Goal: Use online tool/utility: Utilize a website feature to perform a specific function

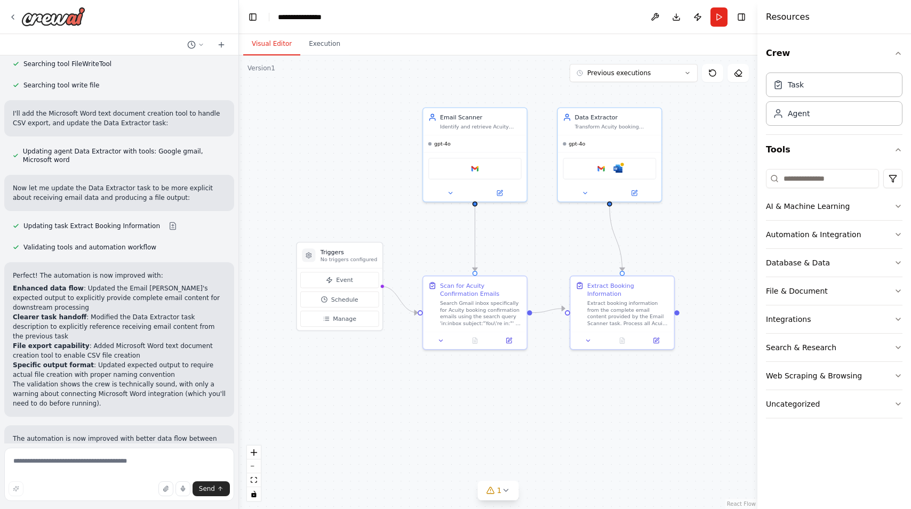
scroll to position [5052, 0]
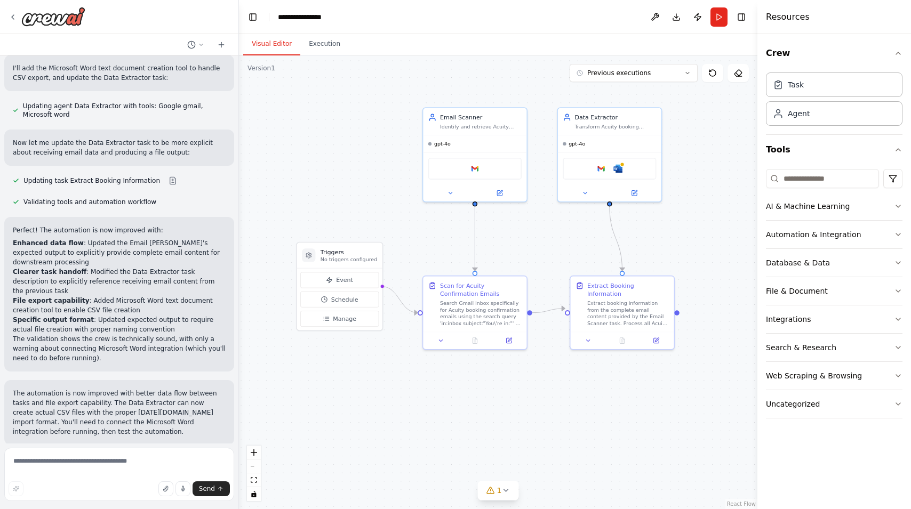
click at [100, 509] on span "Run Automation" at bounding box center [124, 514] width 52 height 9
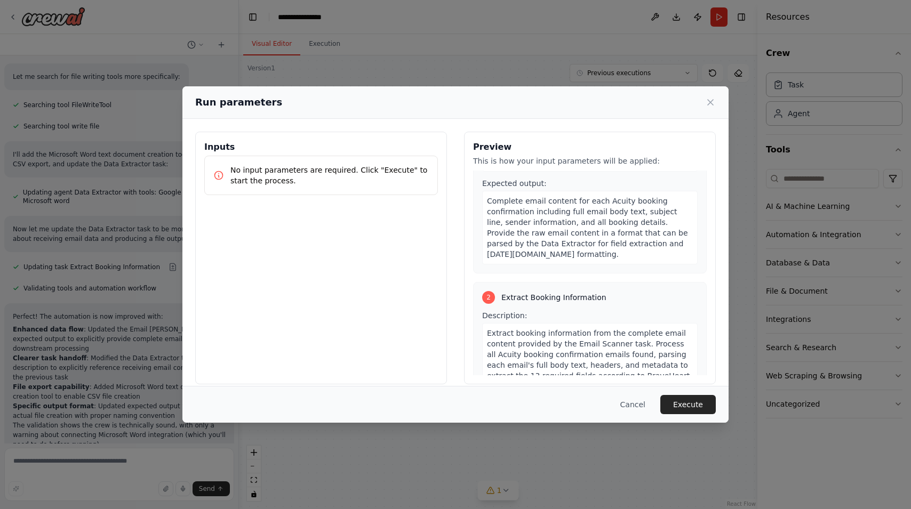
scroll to position [125, 0]
click at [678, 397] on button "Execute" at bounding box center [687, 404] width 55 height 19
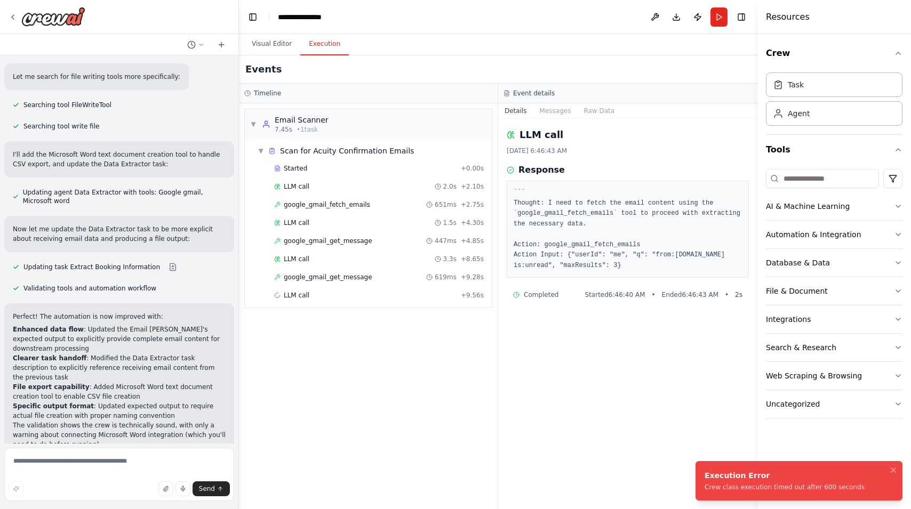
scroll to position [5052, 0]
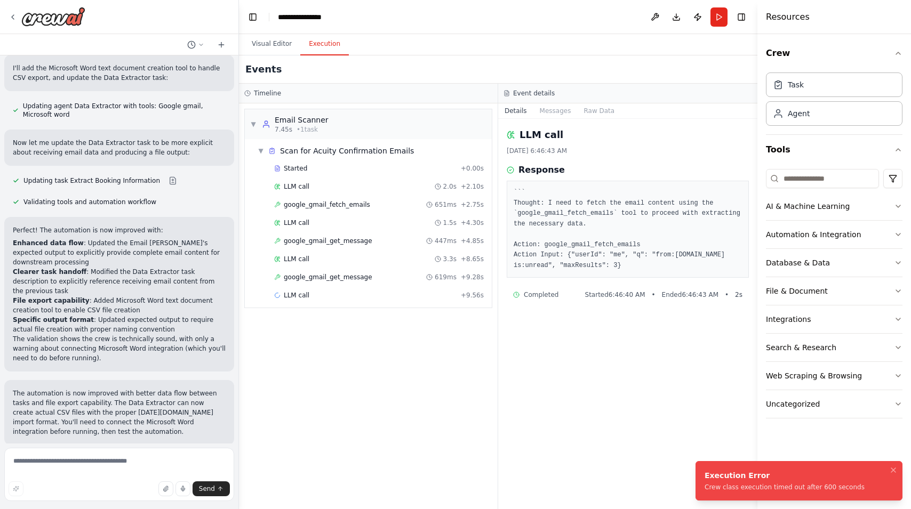
click at [106, 509] on span "Help fix error" at bounding box center [124, 514] width 42 height 9
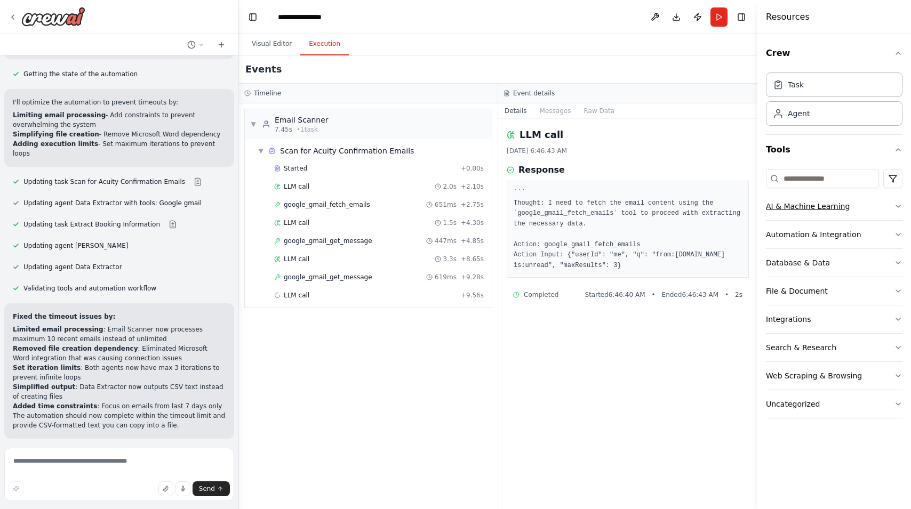
scroll to position [5597, 0]
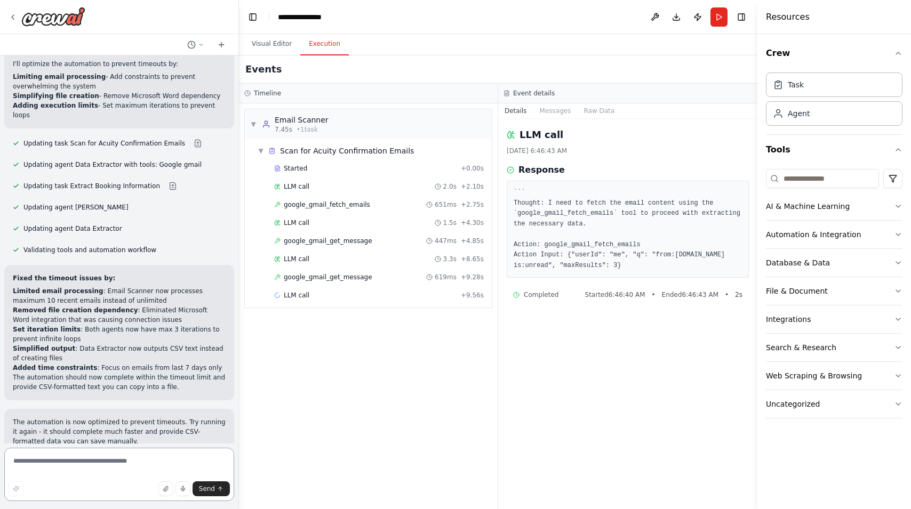
click at [105, 464] on textarea at bounding box center [119, 474] width 230 height 53
paste textarea "**********"
type textarea "**********"
click at [211, 493] on span "Send" at bounding box center [207, 489] width 16 height 9
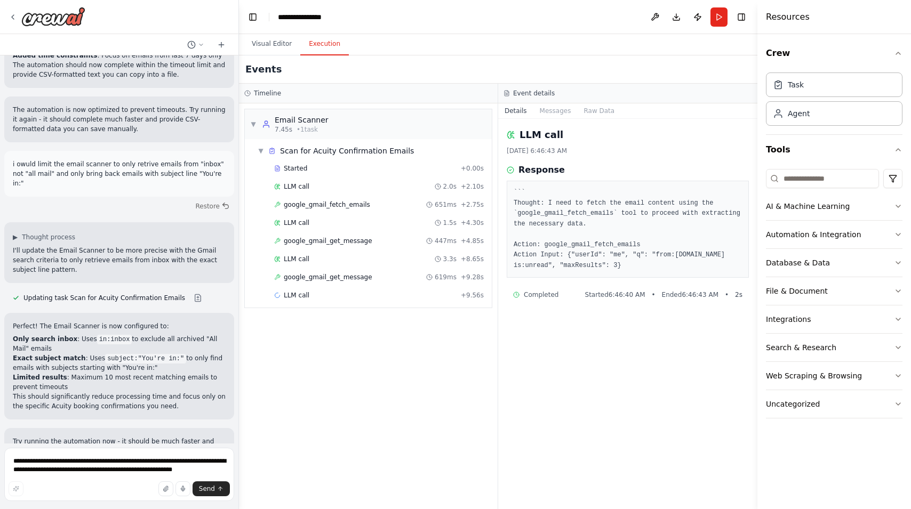
scroll to position [5919, 0]
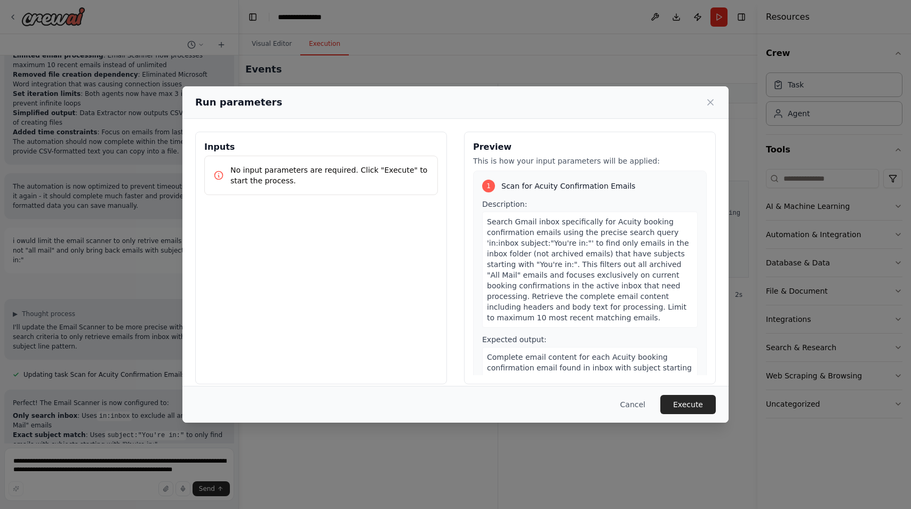
scroll to position [1, 0]
click at [698, 407] on button "Execute" at bounding box center [687, 404] width 55 height 19
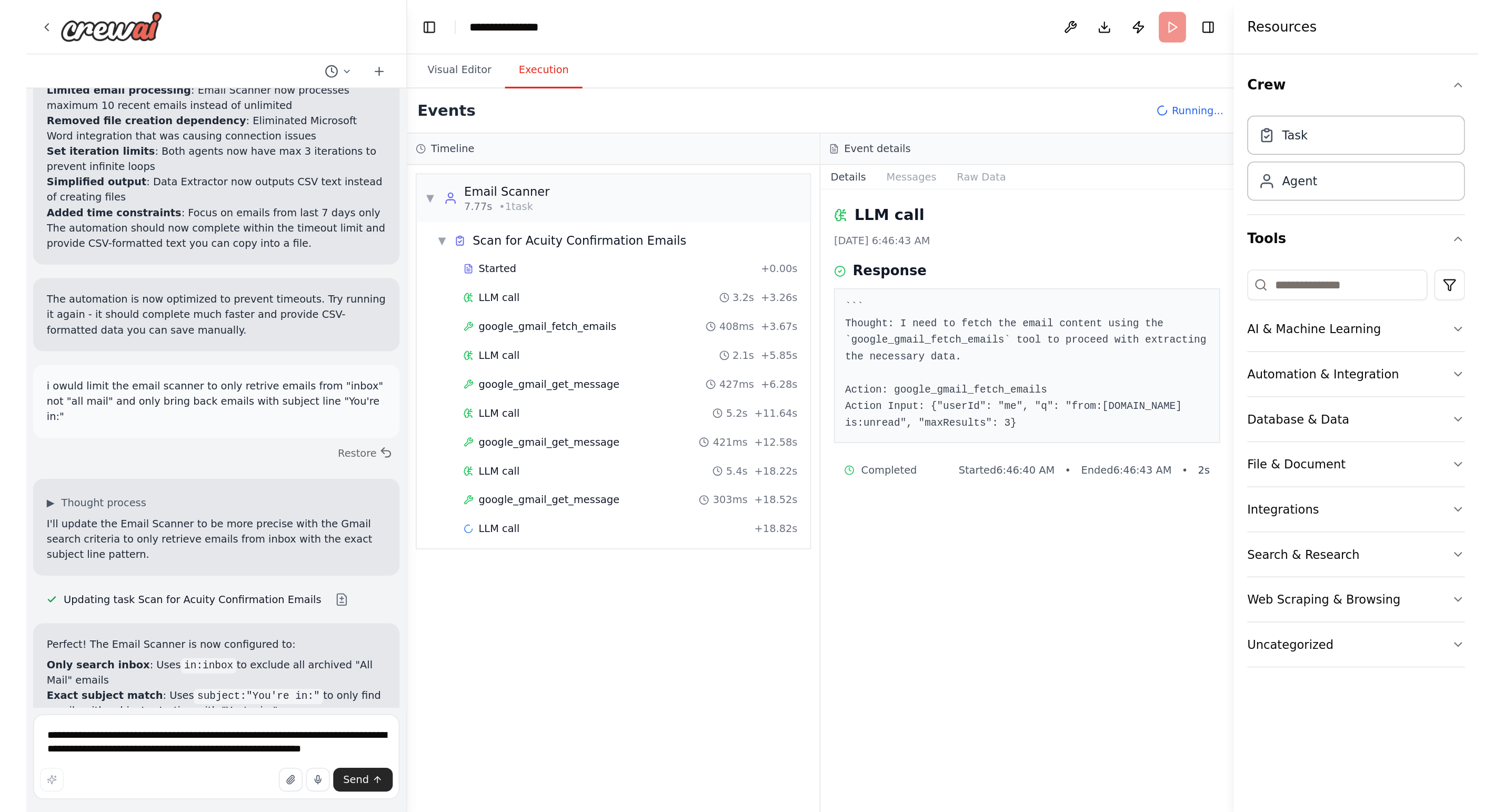
scroll to position [5754, 0]
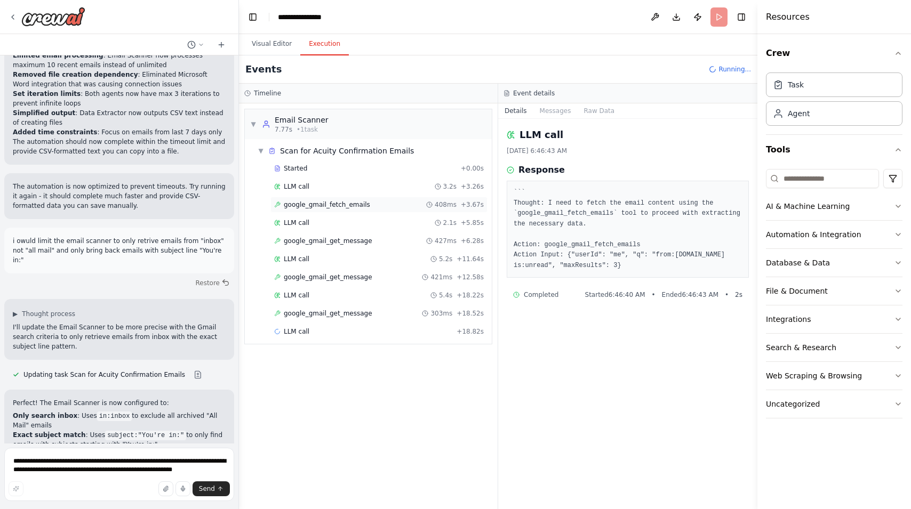
click at [318, 206] on span "google_gmail_fetch_emails" at bounding box center [327, 204] width 86 height 9
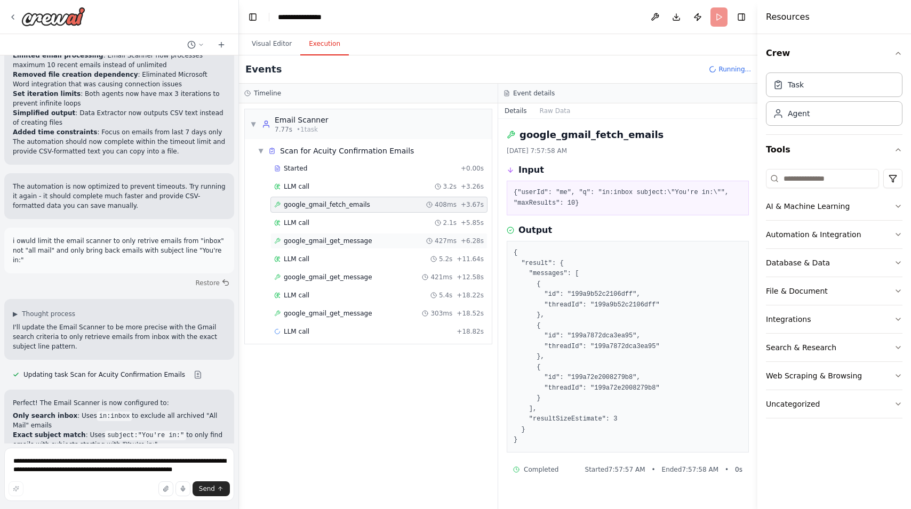
click at [341, 240] on span "google_gmail_get_message" at bounding box center [328, 241] width 88 height 9
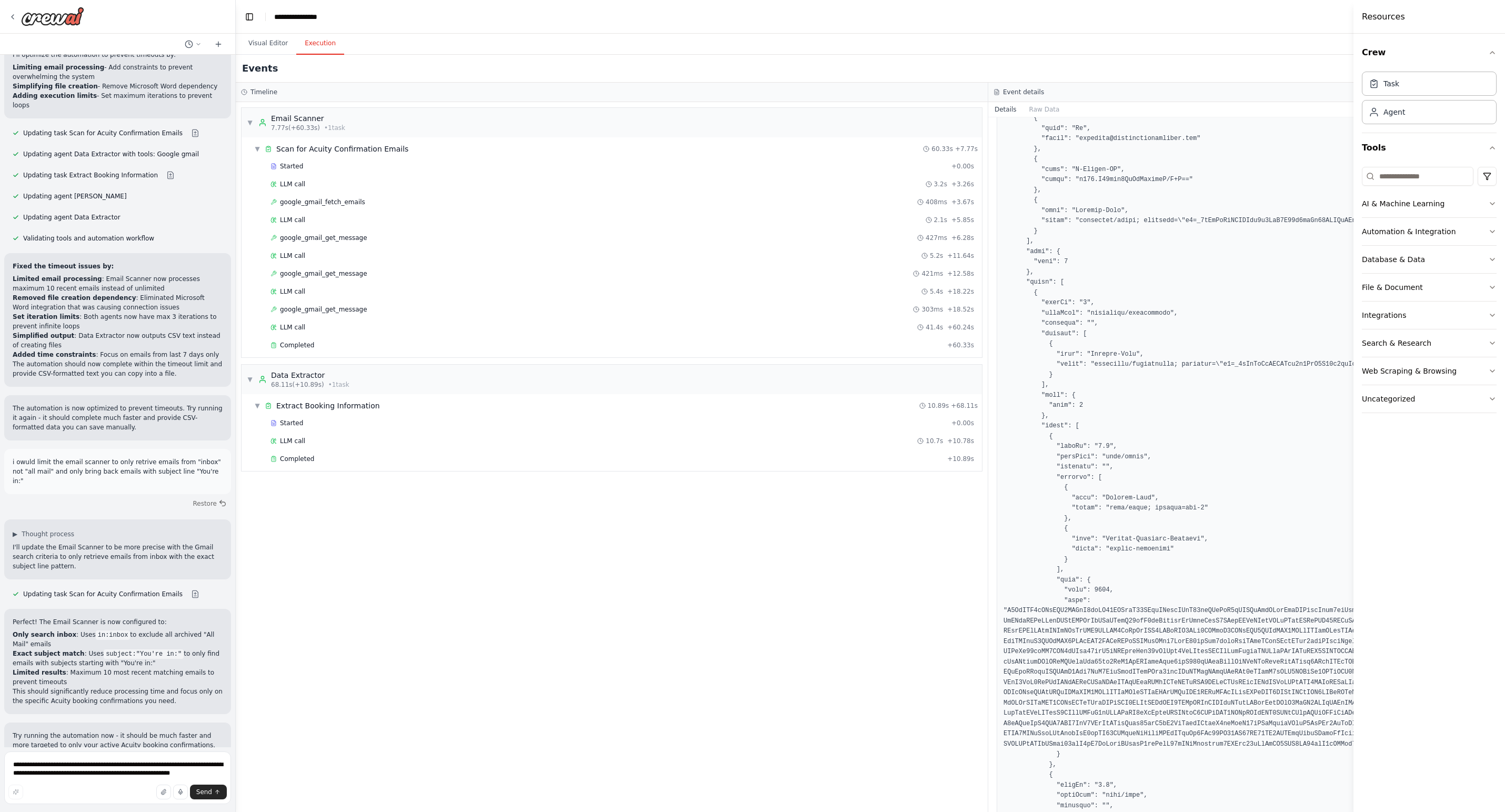
scroll to position [1922, 0]
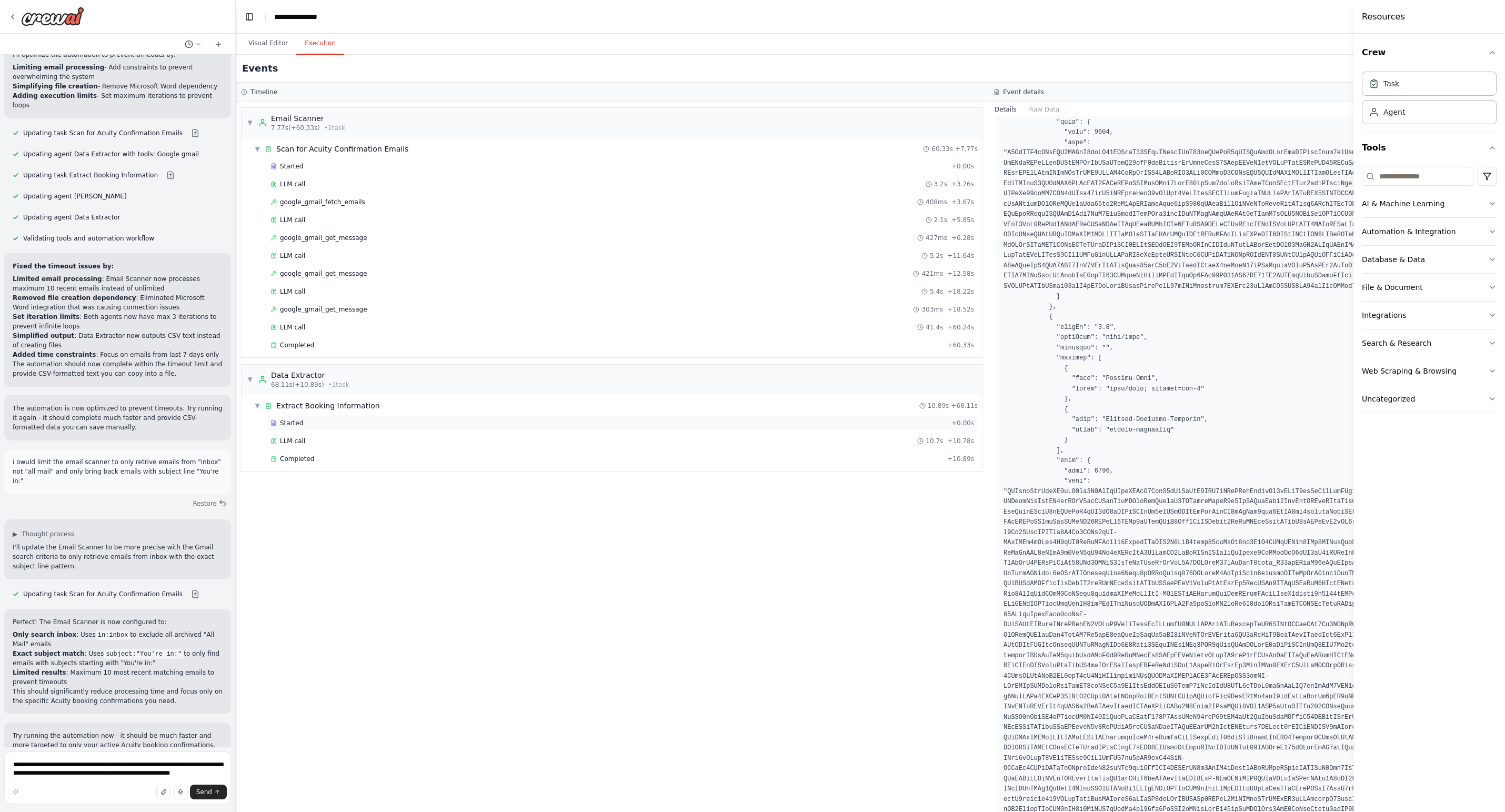
click at [352, 420] on div "Started" at bounding box center [609, 422] width 677 height 9
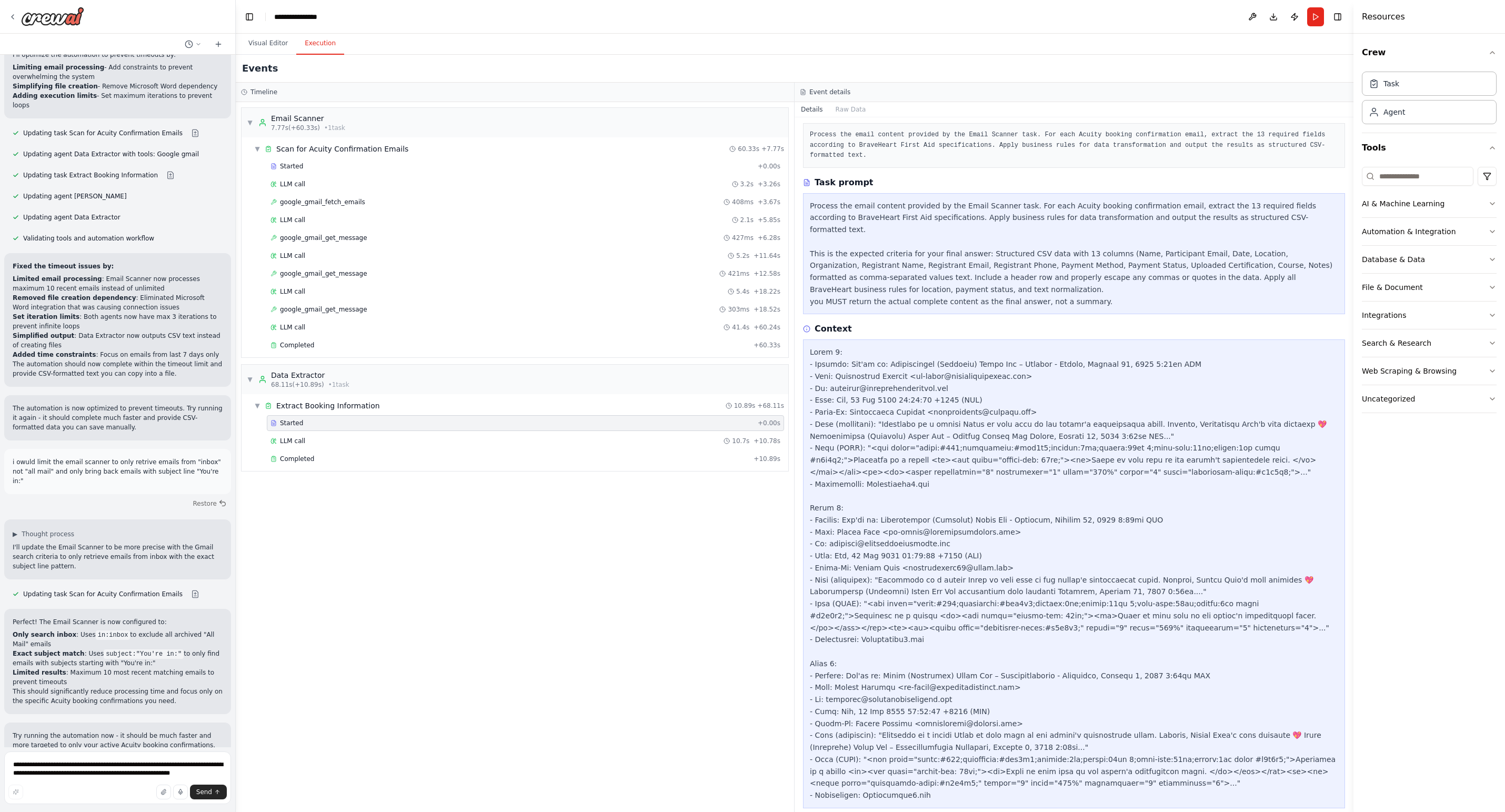
scroll to position [54, 0]
click at [443, 449] on div "Started + 0.00s LLM call 10.7s + 10.78s Completed + 10.89s" at bounding box center [518, 442] width 538 height 53
click at [324, 439] on div "LLM call 10.7s + 10.78s" at bounding box center [525, 440] width 510 height 9
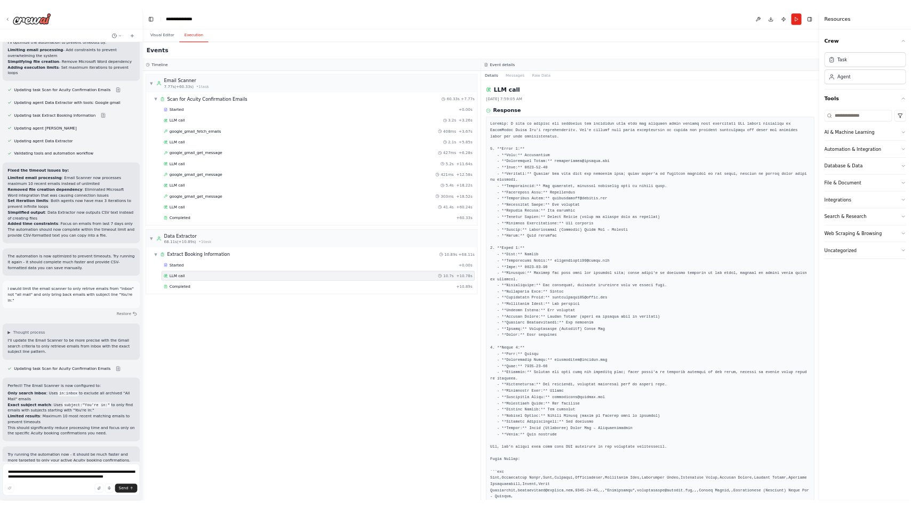
scroll to position [119, 0]
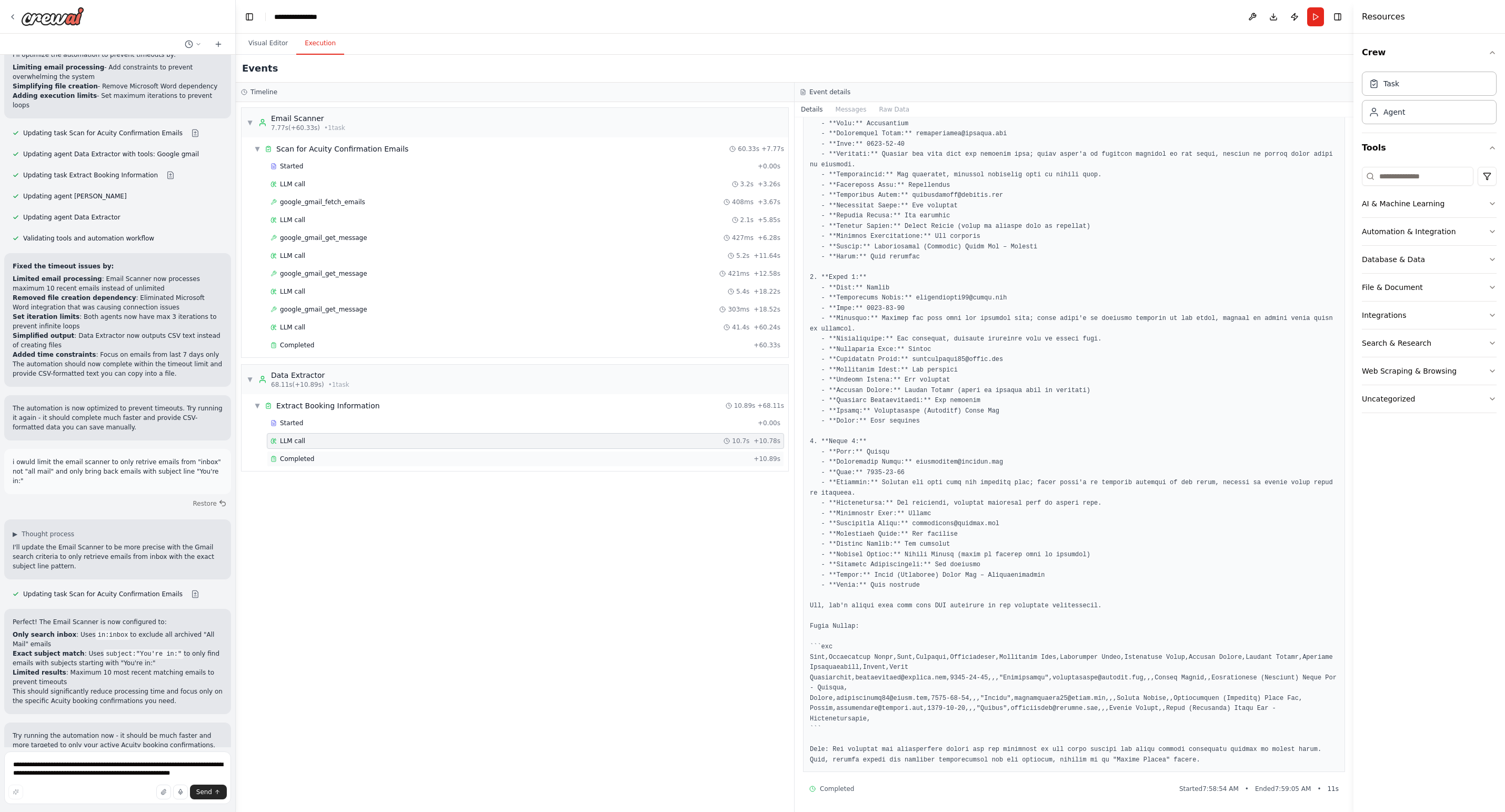
click at [386, 461] on div "Completed" at bounding box center [509, 459] width 479 height 9
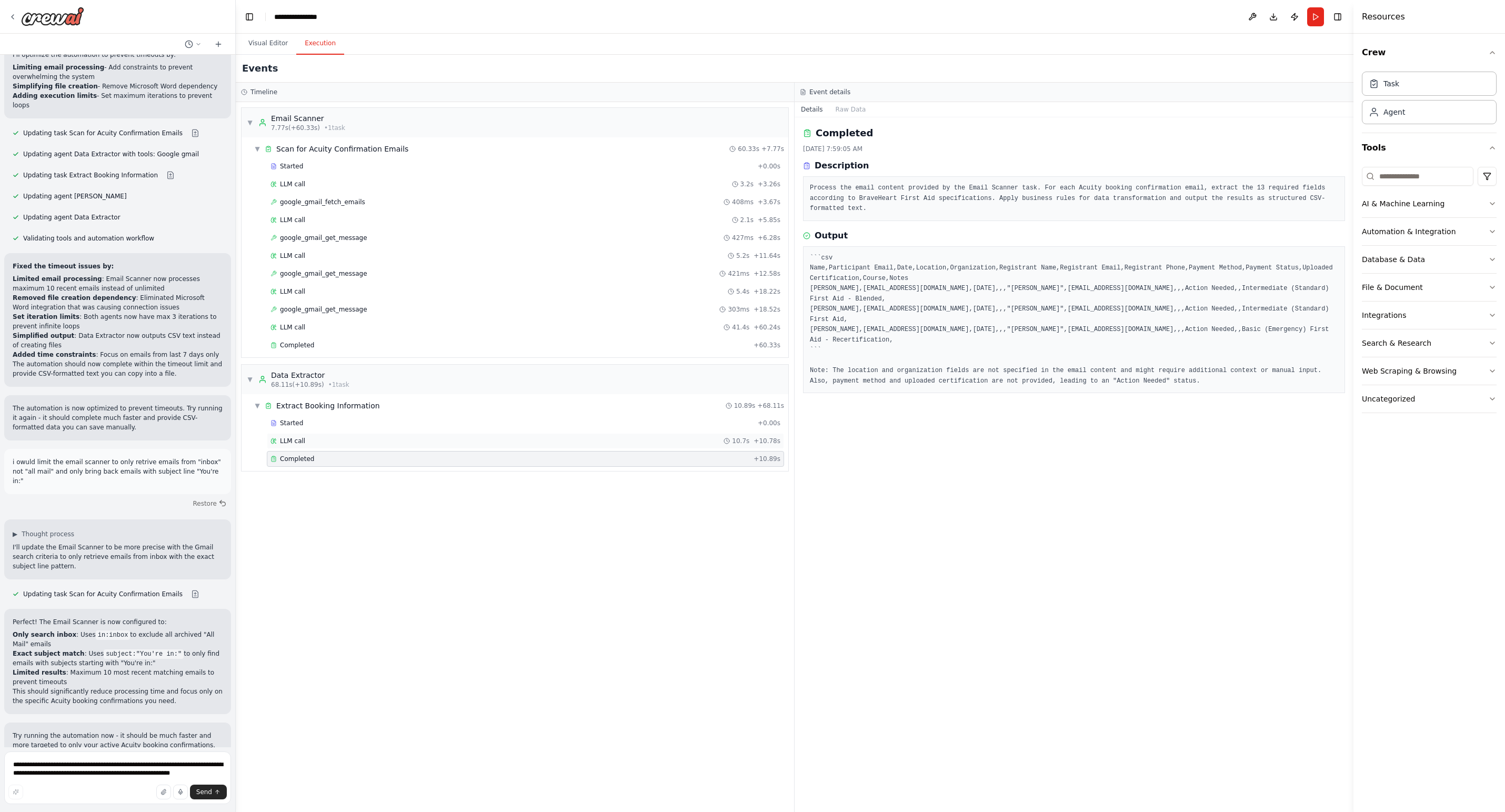
click at [385, 444] on div "LLM call 10.7s + 10.78s" at bounding box center [525, 440] width 510 height 9
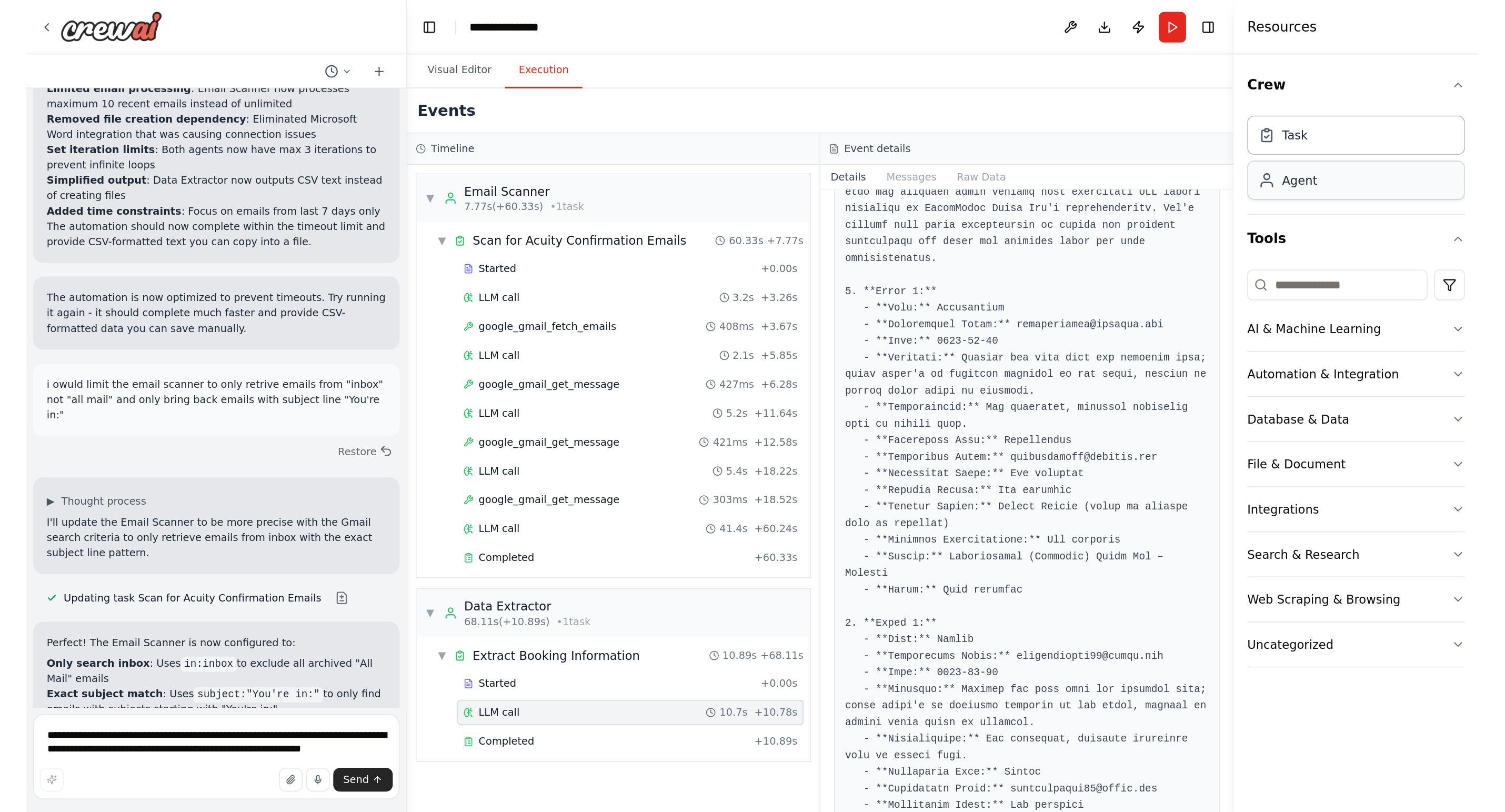
scroll to position [5530, 0]
